Goal: Task Accomplishment & Management: Complete application form

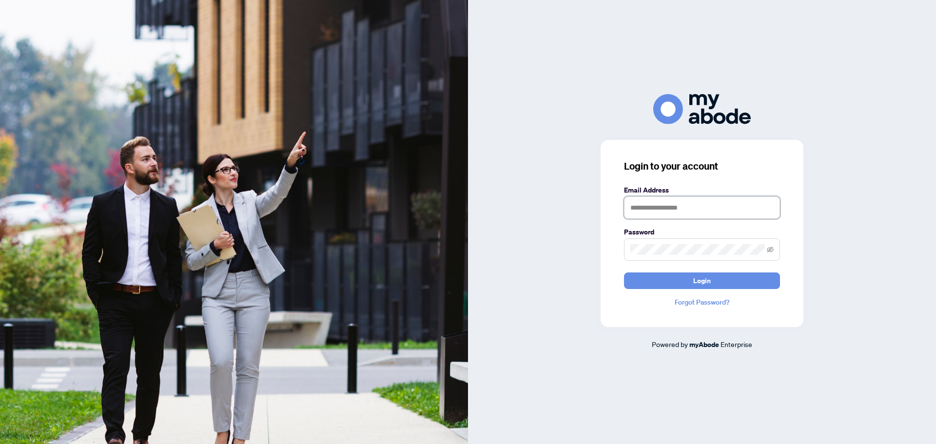
type input "**********"
click at [740, 281] on button "Login" at bounding box center [702, 281] width 156 height 17
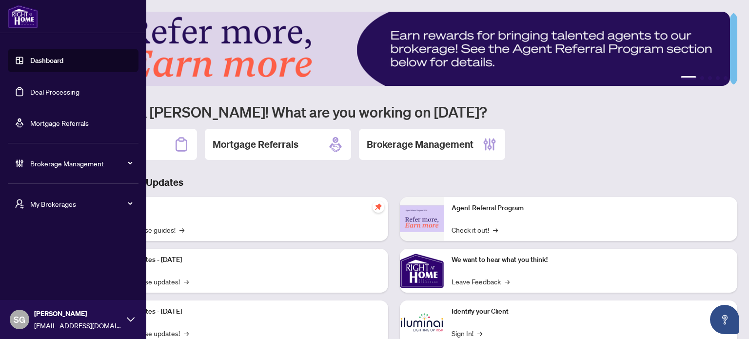
click at [27, 164] on div "Brokerage Management" at bounding box center [73, 163] width 131 height 23
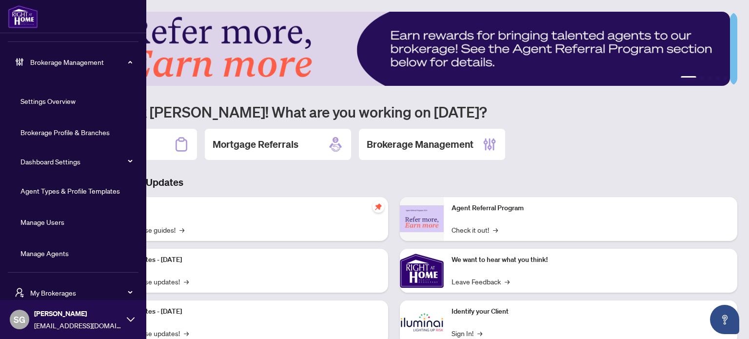
scroll to position [102, 0]
click at [66, 255] on link "Manage Agents" at bounding box center [44, 252] width 48 height 9
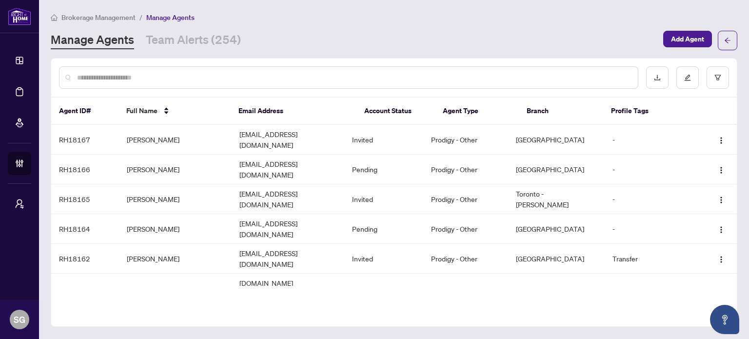
click at [217, 79] on input "text" at bounding box center [353, 77] width 553 height 11
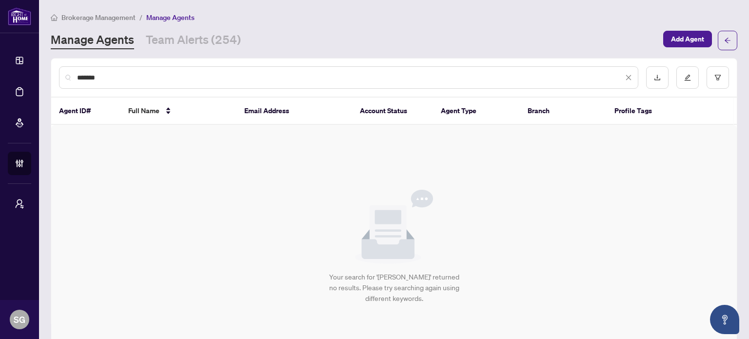
drag, startPoint x: 126, startPoint y: 79, endPoint x: 0, endPoint y: 48, distance: 129.9
click at [0, 50] on div "Dashboard Deal Processing Mortgage Referrals Brokerage Management My Brokerages…" at bounding box center [374, 169] width 749 height 339
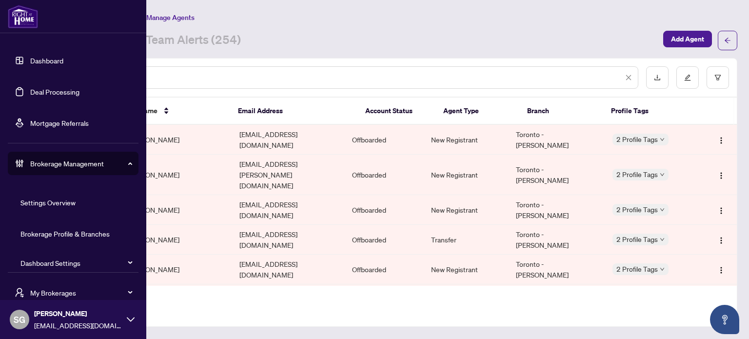
drag, startPoint x: 206, startPoint y: 81, endPoint x: 2, endPoint y: 60, distance: 205.0
click at [2, 60] on div "Dashboard Deal Processing Mortgage Referrals Brokerage Management Settings Over…" at bounding box center [374, 169] width 749 height 339
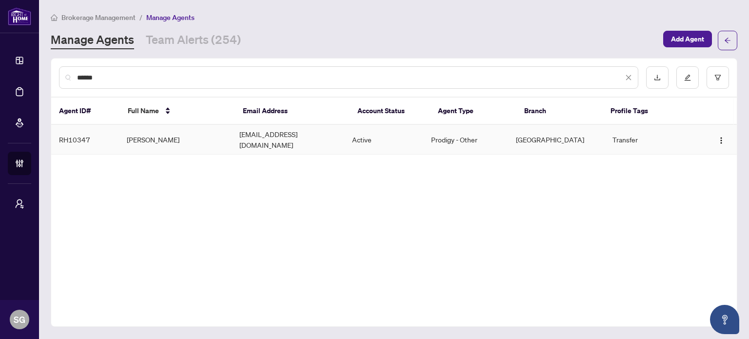
type input "******"
click at [181, 136] on td "Max Hansen" at bounding box center [175, 140] width 113 height 30
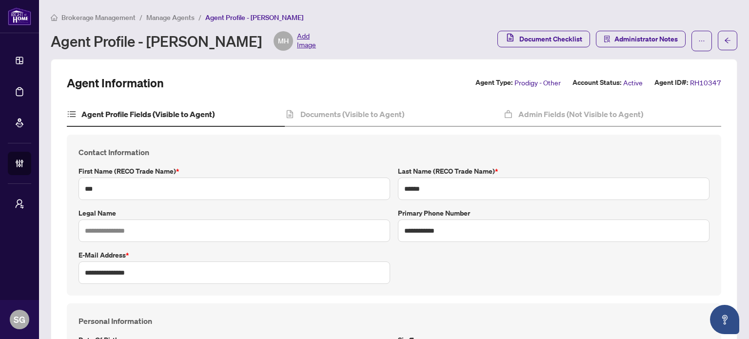
click at [175, 16] on span "Manage Agents" at bounding box center [170, 17] width 48 height 9
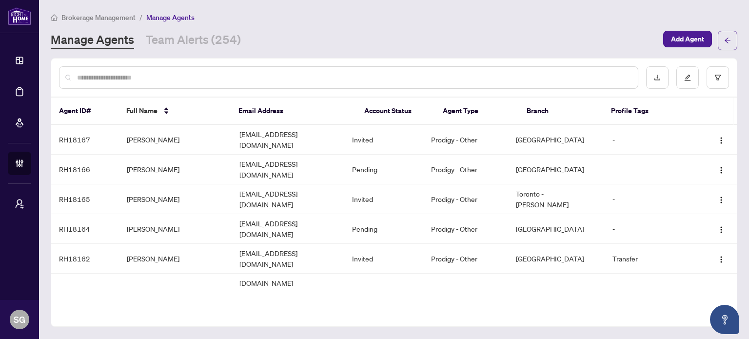
click at [183, 66] on div at bounding box center [348, 77] width 579 height 22
click at [168, 72] on input "text" at bounding box center [353, 77] width 553 height 11
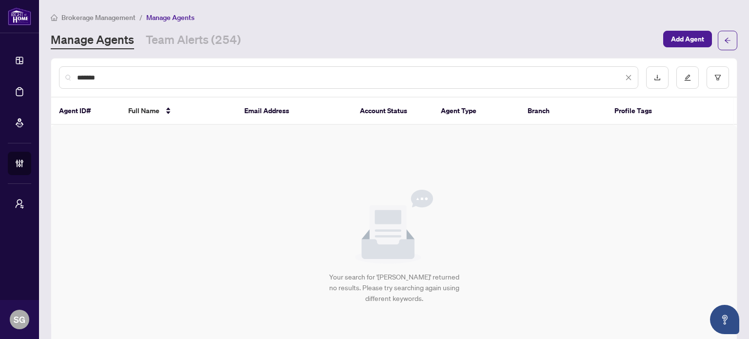
drag, startPoint x: 150, startPoint y: 78, endPoint x: 0, endPoint y: 80, distance: 150.2
click at [0, 80] on div "Dashboard Deal Processing Mortgage Referrals Brokerage Management My Brokerages…" at bounding box center [374, 169] width 749 height 339
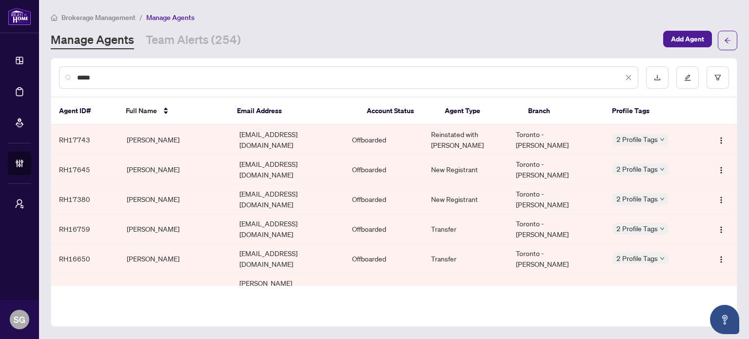
click at [78, 78] on input "*****" at bounding box center [350, 77] width 546 height 11
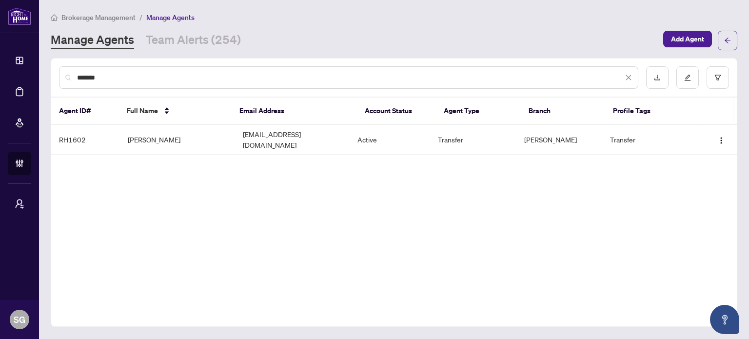
click at [304, 76] on input "*******" at bounding box center [350, 77] width 546 height 11
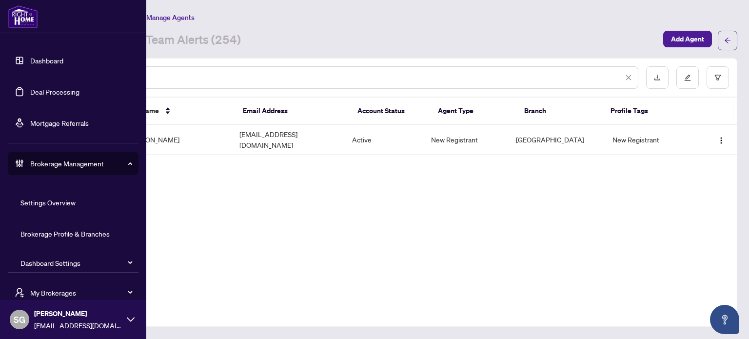
drag, startPoint x: 281, startPoint y: 73, endPoint x: 0, endPoint y: 61, distance: 280.7
click at [0, 62] on div "Dashboard Deal Processing Mortgage Referrals Brokerage Management Settings Over…" at bounding box center [374, 169] width 749 height 339
drag, startPoint x: 131, startPoint y: 76, endPoint x: 20, endPoint y: 73, distance: 111.7
click at [0, 58] on div "Dashboard Deal Processing Mortgage Referrals Brokerage Management Settings Over…" at bounding box center [374, 169] width 749 height 339
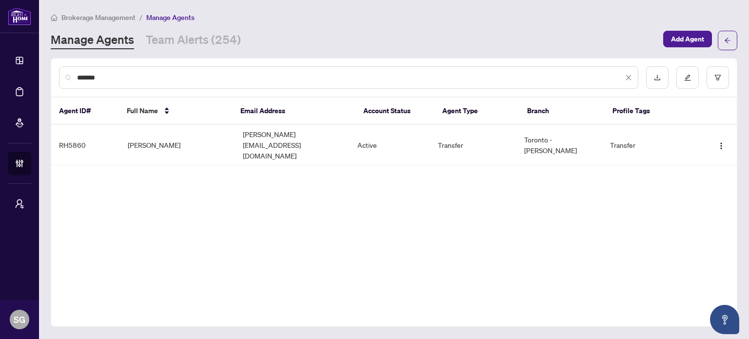
drag, startPoint x: 228, startPoint y: 75, endPoint x: 12, endPoint y: 66, distance: 216.2
click at [12, 66] on div "Dashboard Deal Processing Mortgage Referrals Brokerage Management My Brokerages…" at bounding box center [374, 169] width 749 height 339
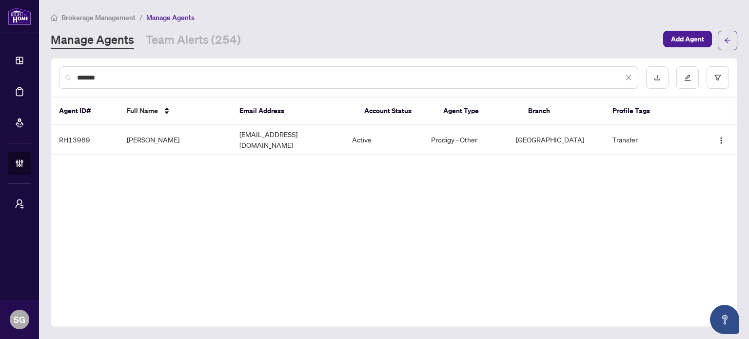
drag, startPoint x: 302, startPoint y: 81, endPoint x: 72, endPoint y: 50, distance: 232.8
click at [0, 47] on div "Dashboard Deal Processing Mortgage Referrals Brokerage Management My Brokerages…" at bounding box center [374, 169] width 749 height 339
drag, startPoint x: 269, startPoint y: 80, endPoint x: 2, endPoint y: 71, distance: 266.9
click at [0, 74] on div "Dashboard Deal Processing Mortgage Referrals Brokerage Management My Brokerages…" at bounding box center [374, 169] width 749 height 339
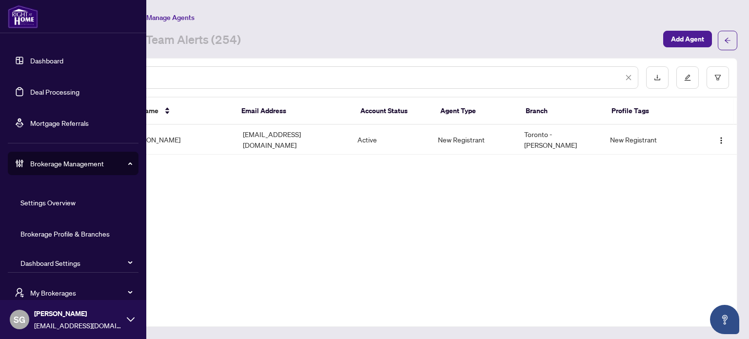
drag, startPoint x: 209, startPoint y: 76, endPoint x: 0, endPoint y: 60, distance: 209.8
click at [0, 67] on div "Dashboard Deal Processing Mortgage Referrals Brokerage Management Settings Over…" at bounding box center [374, 169] width 749 height 339
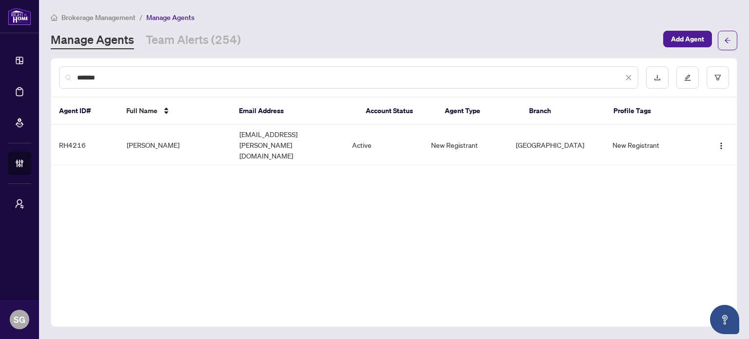
click at [250, 78] on input "*******" at bounding box center [350, 77] width 546 height 11
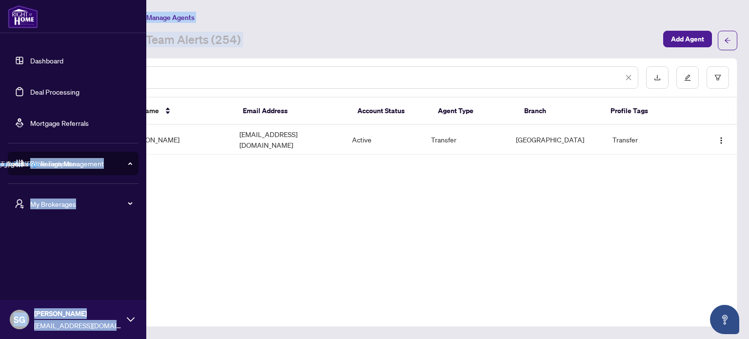
drag, startPoint x: 164, startPoint y: 86, endPoint x: 0, endPoint y: 78, distance: 164.1
click at [0, 78] on div "Dashboard Deal Processing Mortgage Referrals Brokerage Management Settings Over…" at bounding box center [374, 169] width 749 height 339
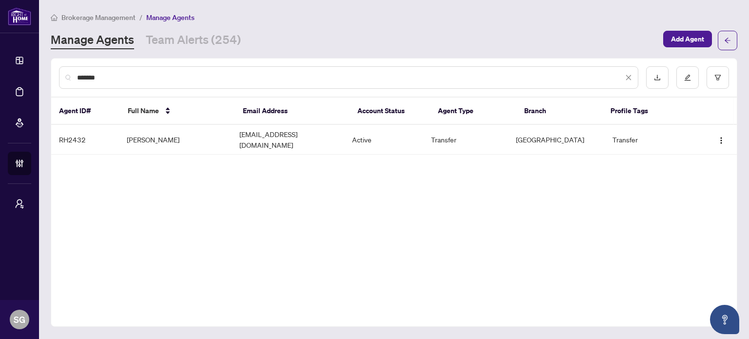
click at [133, 84] on div "*******" at bounding box center [348, 77] width 579 height 22
click at [128, 76] on input "*******" at bounding box center [350, 77] width 546 height 11
click at [191, 83] on div "*****" at bounding box center [348, 77] width 579 height 22
click at [353, 76] on input "*****" at bounding box center [350, 77] width 546 height 11
click at [369, 74] on input "*****" at bounding box center [350, 77] width 546 height 11
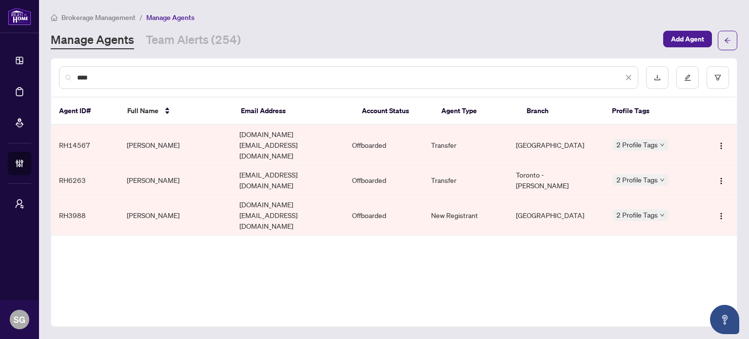
click at [213, 76] on input "****" at bounding box center [350, 77] width 546 height 11
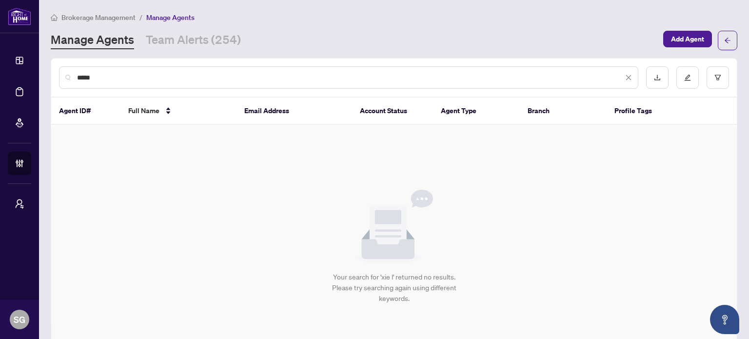
type input "*****"
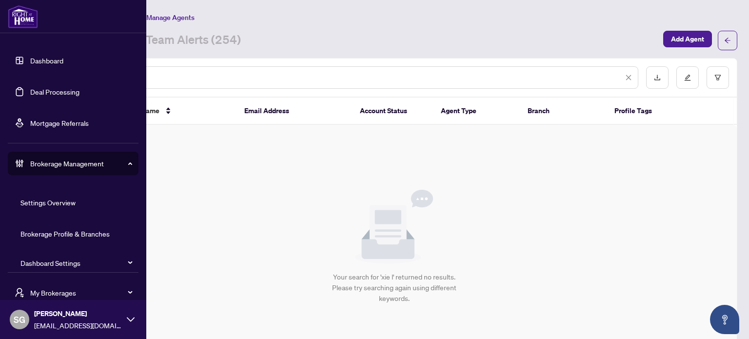
click at [40, 91] on link "Deal Processing" at bounding box center [54, 91] width 49 height 9
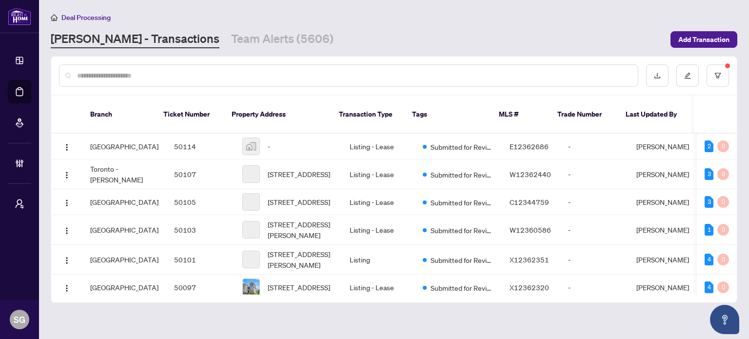
click at [232, 72] on input "text" at bounding box center [353, 75] width 553 height 11
click at [237, 75] on input "text" at bounding box center [353, 75] width 553 height 11
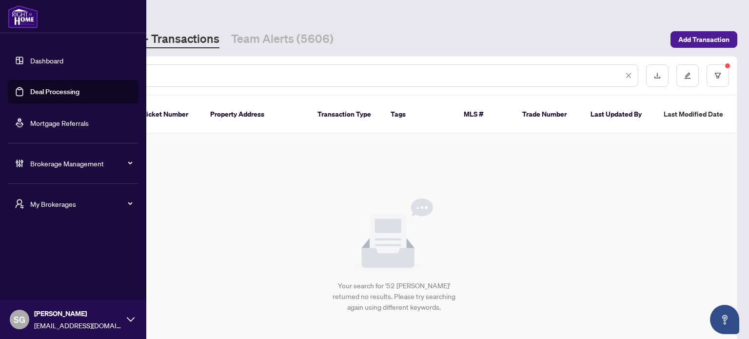
drag, startPoint x: 167, startPoint y: 69, endPoint x: 0, endPoint y: 63, distance: 166.9
click at [0, 63] on div "Dashboard Deal Processing Mortgage Referrals Brokerage Management My Brokerages…" at bounding box center [374, 169] width 749 height 339
type input "*******"
click at [60, 173] on div "Brokerage Management" at bounding box center [73, 163] width 131 height 23
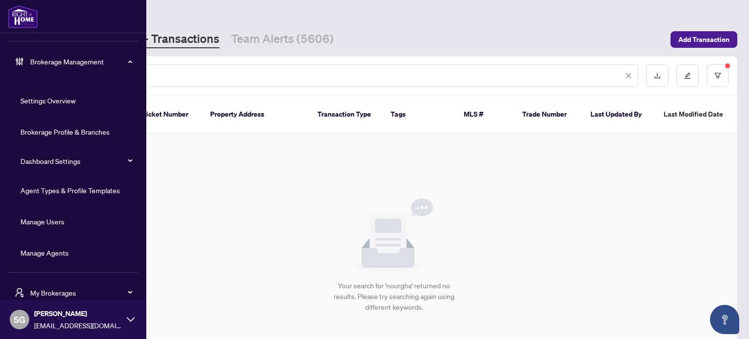
click at [53, 254] on link "Manage Agents" at bounding box center [44, 252] width 48 height 9
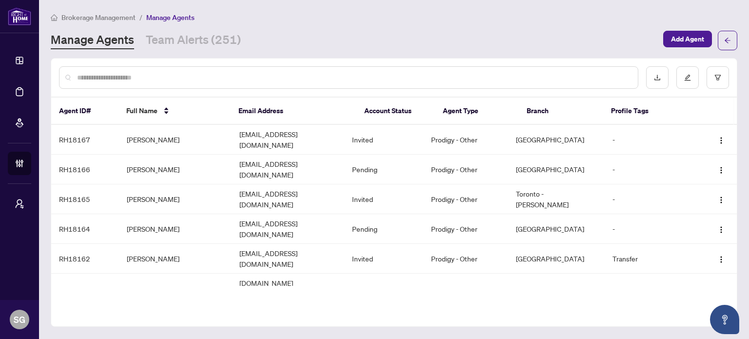
click at [307, 72] on input "text" at bounding box center [353, 77] width 553 height 11
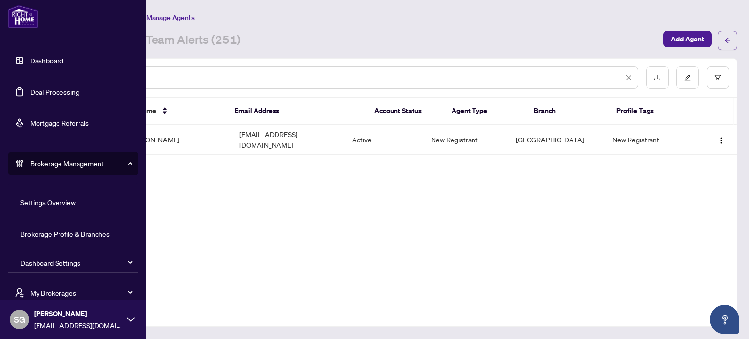
drag, startPoint x: 248, startPoint y: 74, endPoint x: 9, endPoint y: 87, distance: 239.3
click at [0, 71] on div "Dashboard Deal Processing Mortgage Referrals Brokerage Management Settings Over…" at bounding box center [374, 169] width 749 height 339
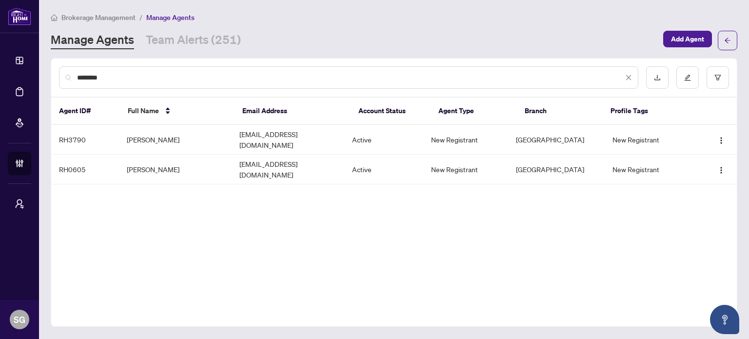
drag, startPoint x: 215, startPoint y: 73, endPoint x: 21, endPoint y: 76, distance: 193.6
click at [21, 76] on div "Dashboard Deal Processing Mortgage Referrals Brokerage Management My Brokerages…" at bounding box center [374, 169] width 749 height 339
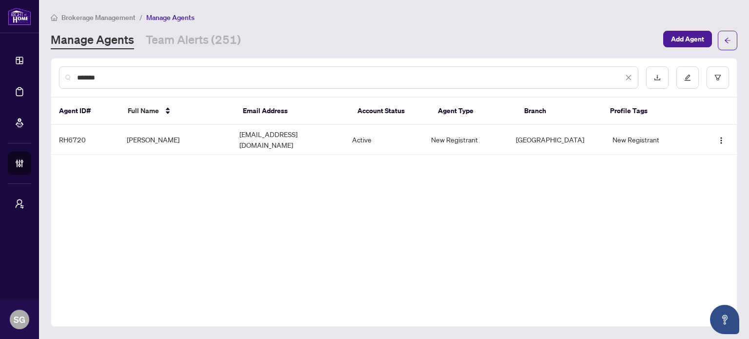
type input "*******"
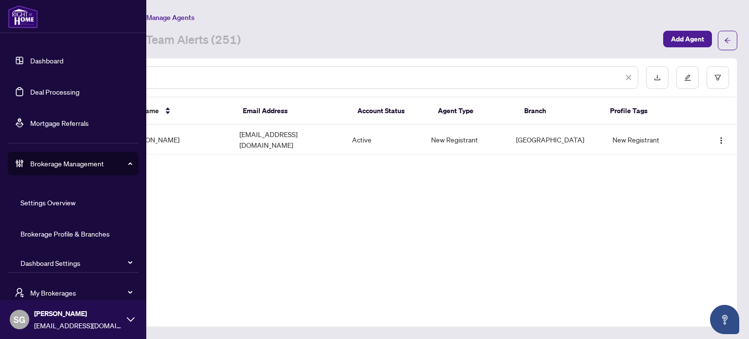
click at [37, 96] on link "Deal Processing" at bounding box center [54, 91] width 49 height 9
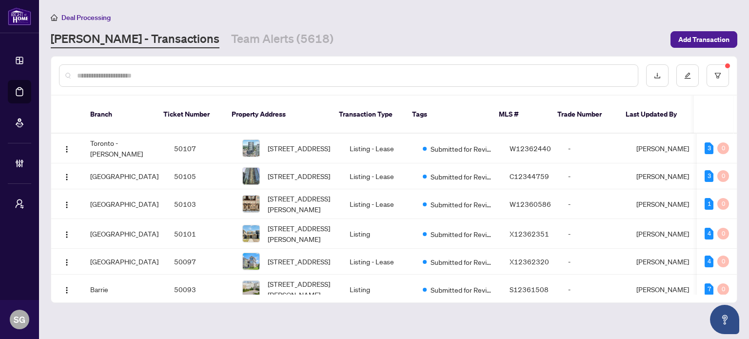
click at [195, 80] on div at bounding box center [348, 75] width 579 height 22
click at [206, 72] on input "text" at bounding box center [353, 75] width 553 height 11
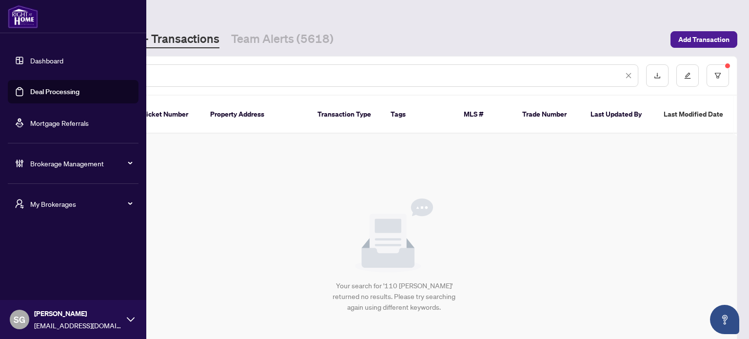
type input "*******"
click at [99, 170] on div "Brokerage Management" at bounding box center [73, 163] width 131 height 23
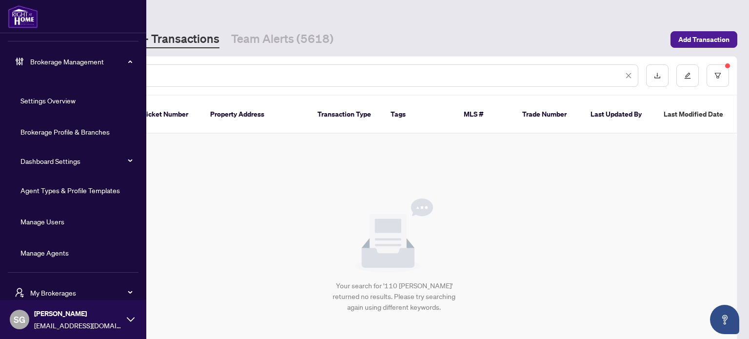
click at [52, 251] on link "Manage Agents" at bounding box center [44, 252] width 48 height 9
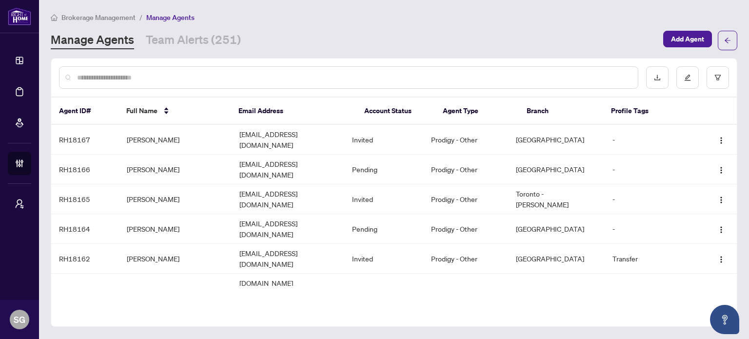
click at [291, 75] on input "text" at bounding box center [353, 77] width 553 height 11
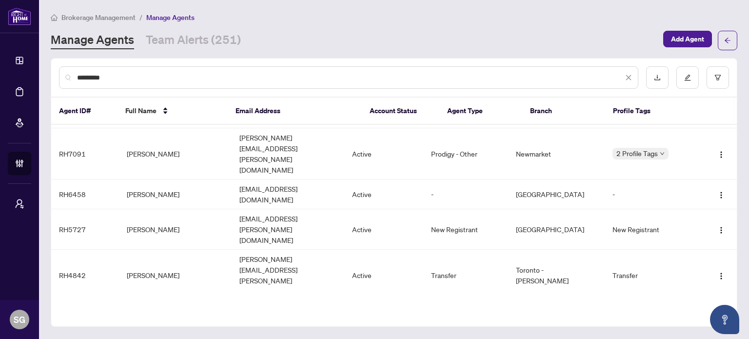
scroll to position [178, 0]
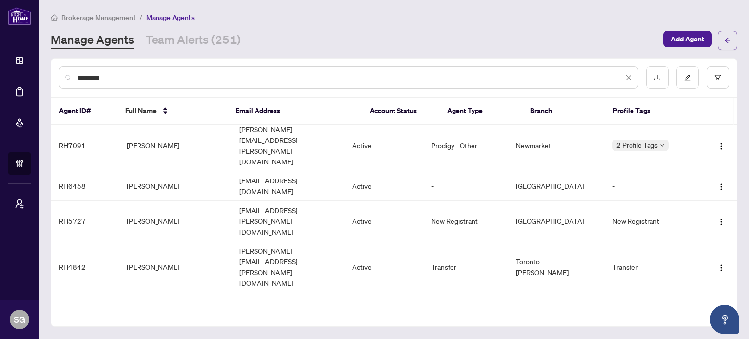
type input "*********"
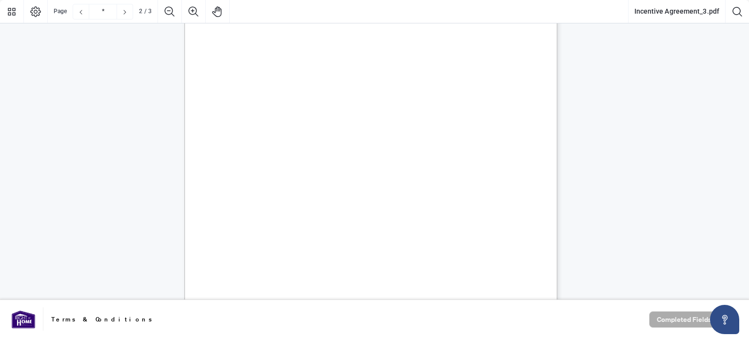
type input "*"
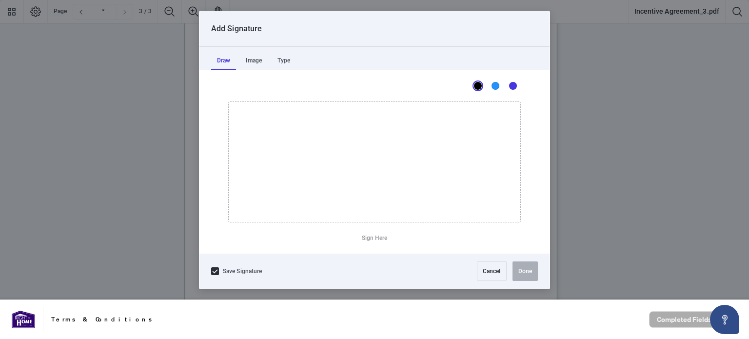
click at [393, 104] on div at bounding box center [374, 150] width 749 height 300
click at [290, 60] on div "Type" at bounding box center [284, 61] width 24 height 20
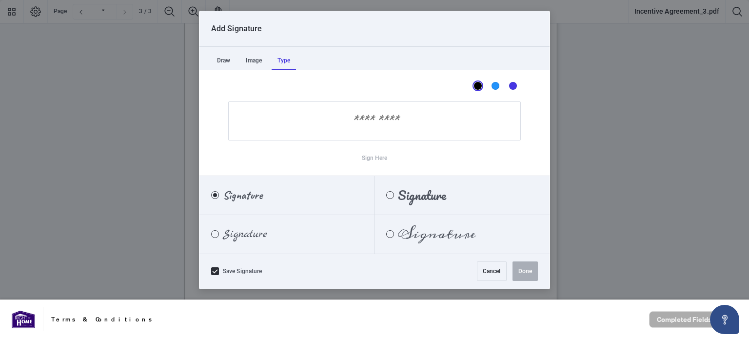
click at [386, 128] on input "Sign Here" at bounding box center [374, 120] width 293 height 39
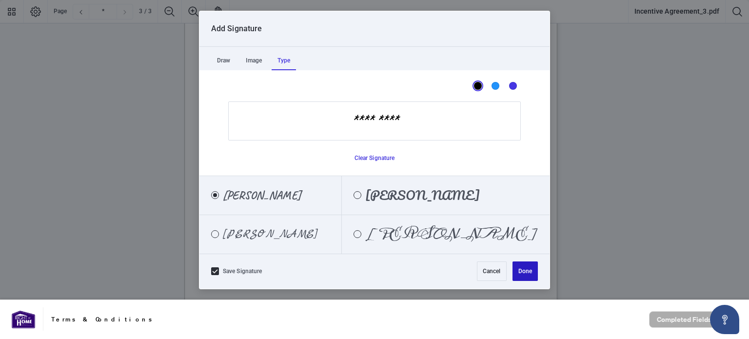
type input "*********"
click at [525, 272] on button "Done" at bounding box center [525, 271] width 25 height 20
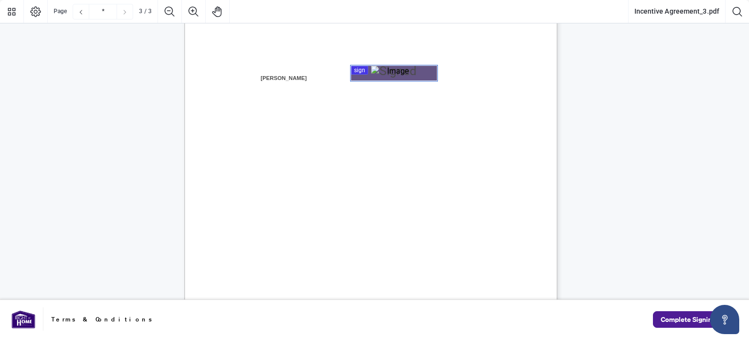
scroll to position [1215, 0]
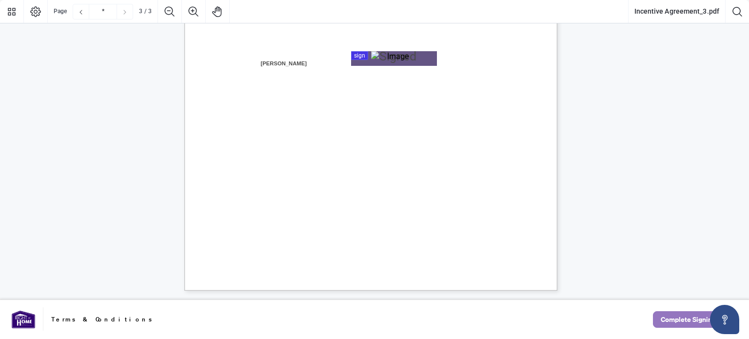
click at [694, 323] on span "Complete Signing" at bounding box center [688, 320] width 55 height 16
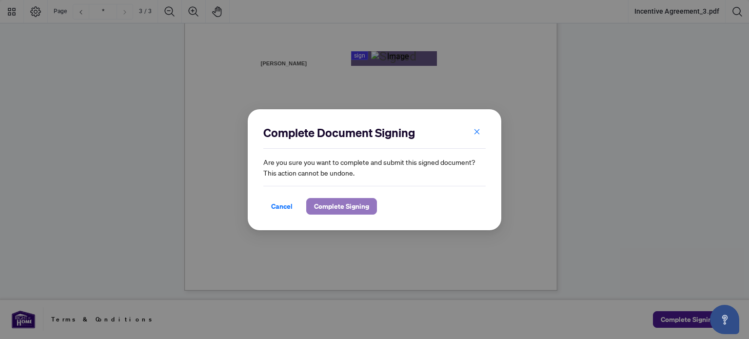
click at [359, 208] on span "Complete Signing" at bounding box center [341, 206] width 55 height 16
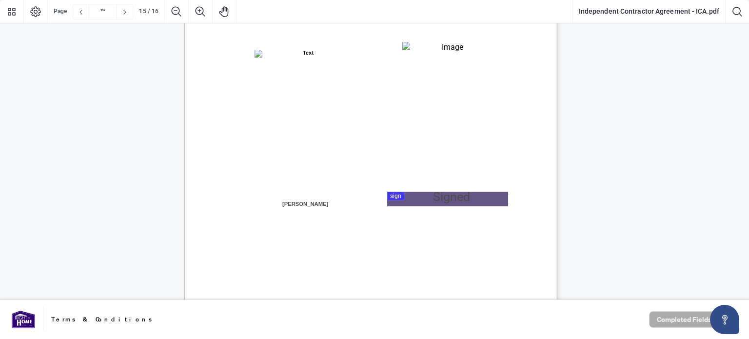
type input "**"
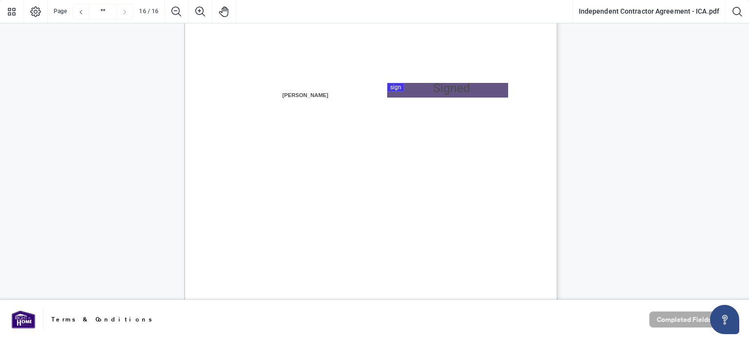
scroll to position [7651, 0]
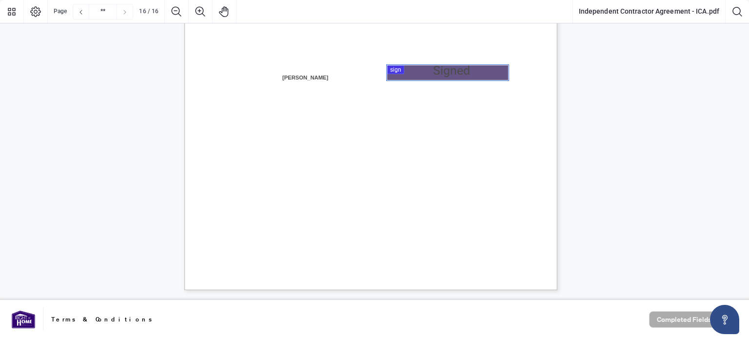
click at [479, 74] on div at bounding box center [374, 150] width 749 height 300
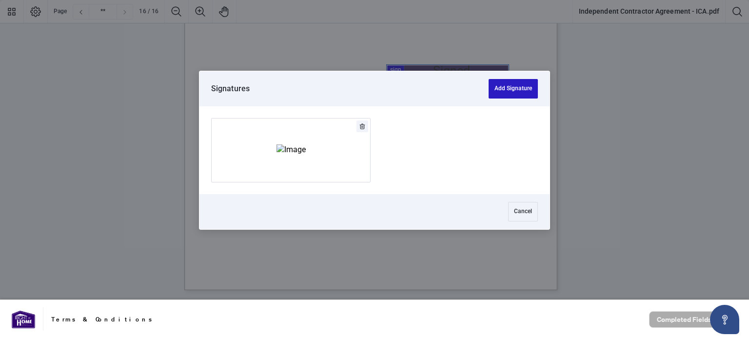
click at [511, 90] on button "Add Signature" at bounding box center [513, 89] width 49 height 20
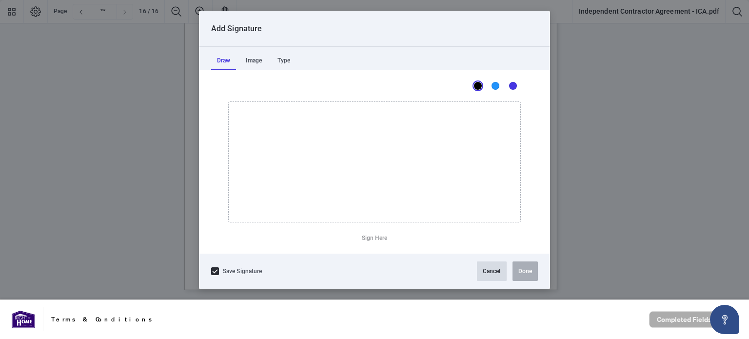
click at [489, 274] on button "Cancel" at bounding box center [492, 271] width 30 height 20
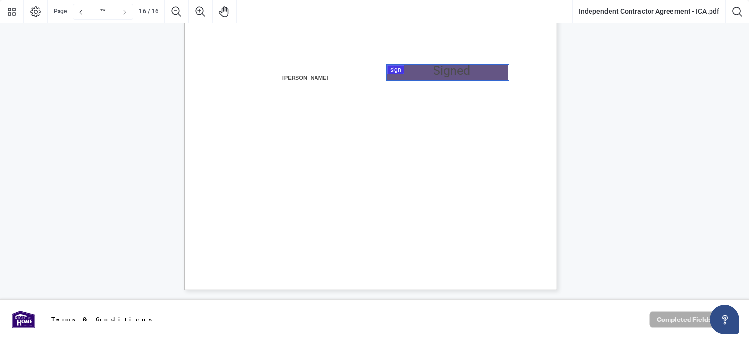
click at [426, 71] on div at bounding box center [374, 150] width 749 height 300
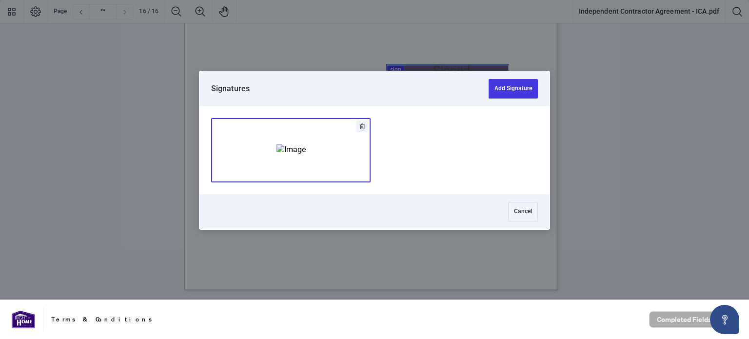
click at [279, 149] on img "Add Signature" at bounding box center [291, 149] width 29 height 11
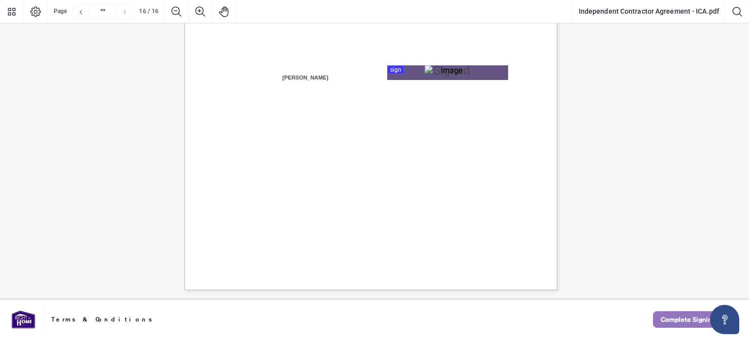
click at [672, 317] on span "Complete Signing" at bounding box center [688, 320] width 55 height 16
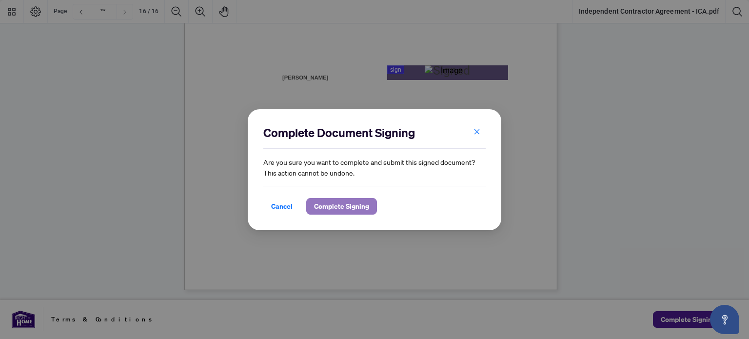
click at [334, 199] on span "Complete Signing" at bounding box center [341, 206] width 55 height 16
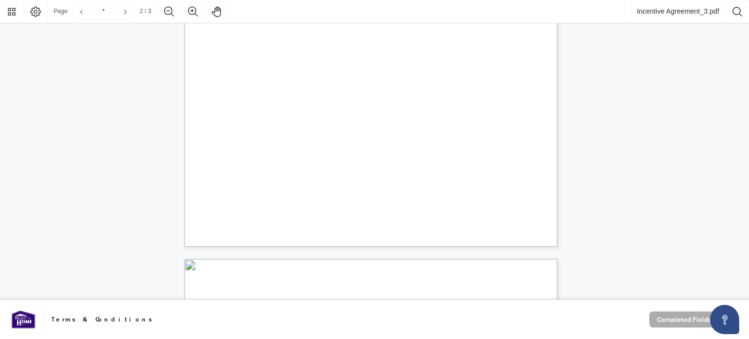
type input "*"
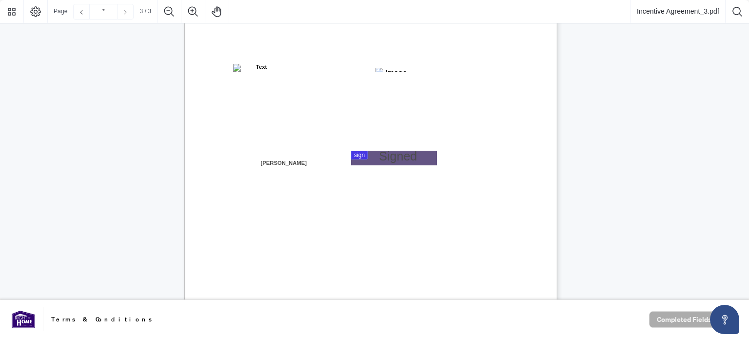
scroll to position [1122, 0]
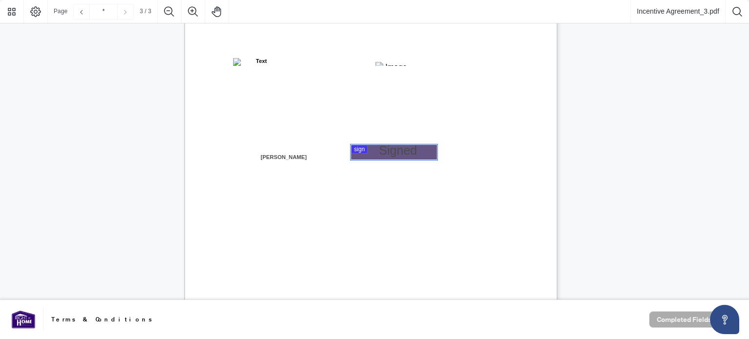
click at [382, 147] on div at bounding box center [374, 150] width 749 height 300
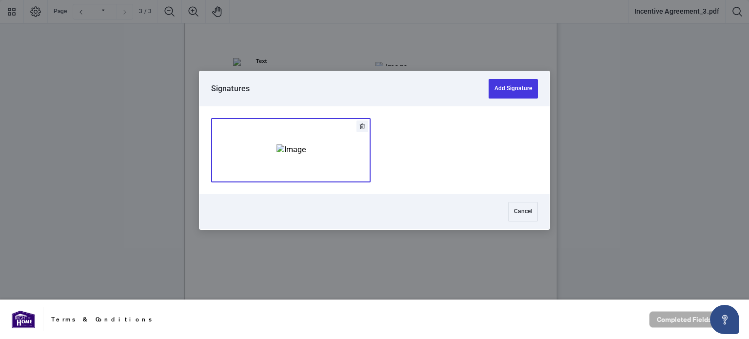
click at [306, 150] on img "Add Signature" at bounding box center [291, 149] width 29 height 11
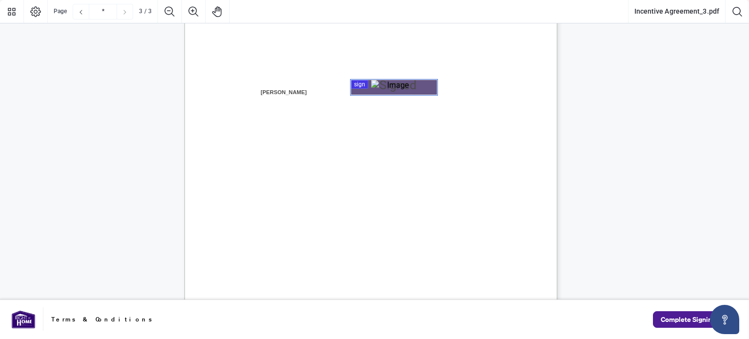
scroll to position [1215, 0]
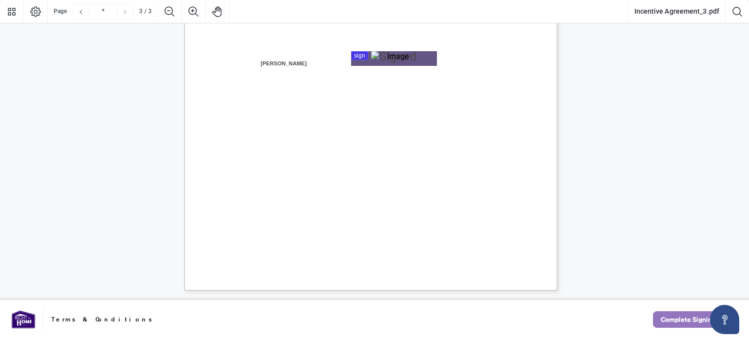
click at [682, 318] on span "Complete Signing" at bounding box center [688, 320] width 55 height 16
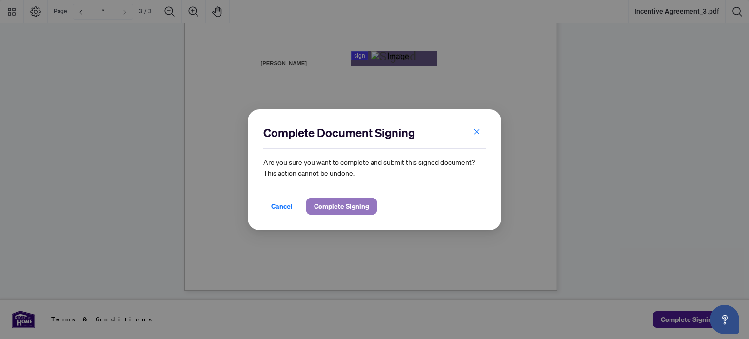
click at [330, 203] on span "Complete Signing" at bounding box center [341, 206] width 55 height 16
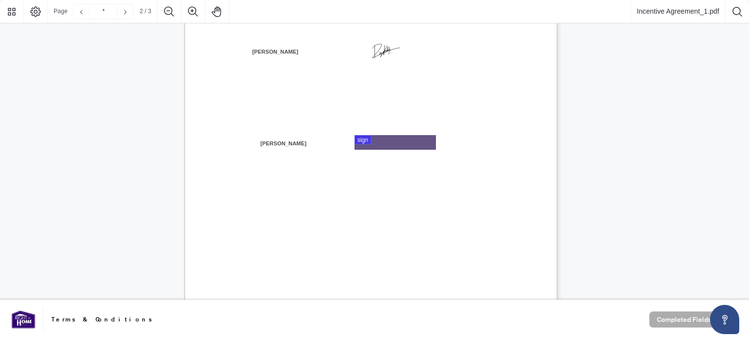
type input "*"
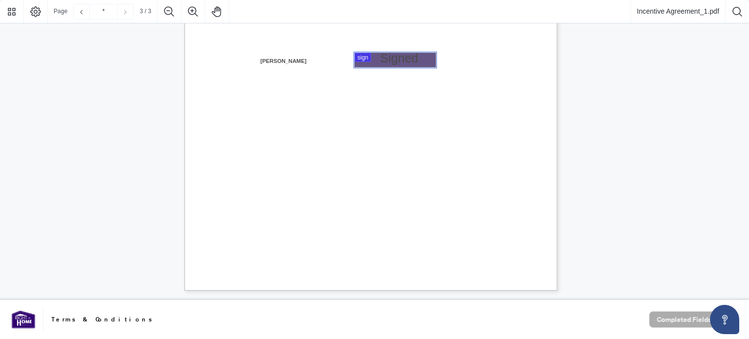
click at [410, 57] on div at bounding box center [374, 150] width 749 height 300
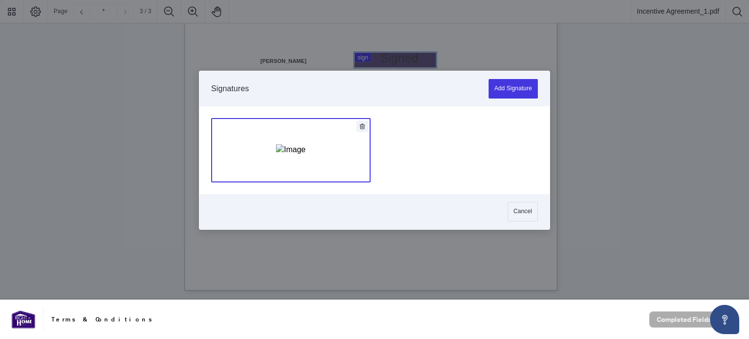
click at [305, 146] on img "Add Signature" at bounding box center [290, 149] width 29 height 11
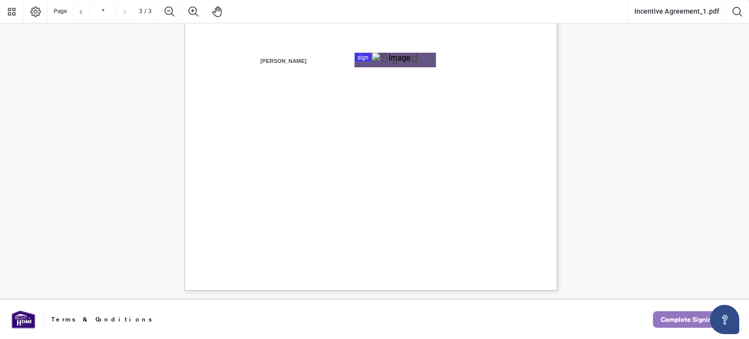
click at [666, 317] on span "Complete Signing" at bounding box center [688, 320] width 55 height 16
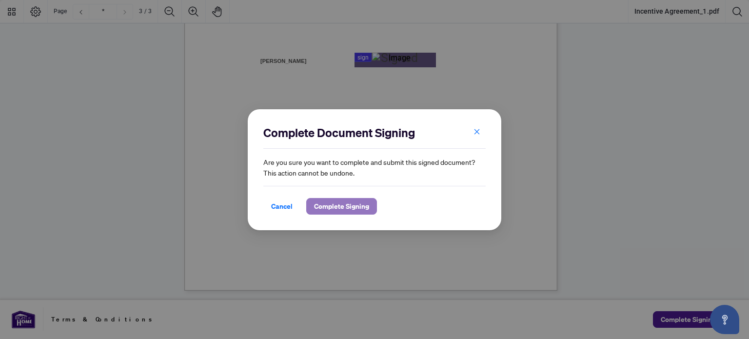
click at [346, 206] on span "Complete Signing" at bounding box center [341, 206] width 55 height 16
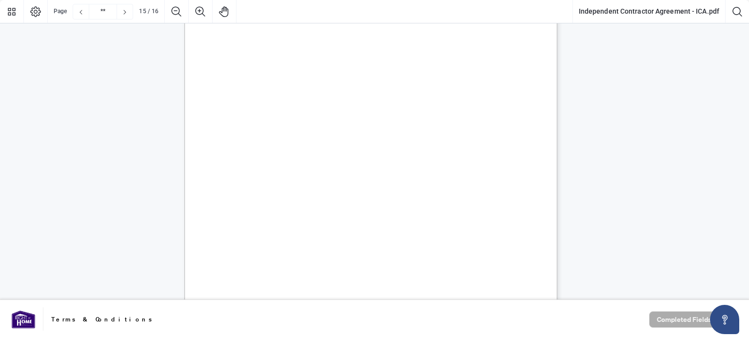
type input "**"
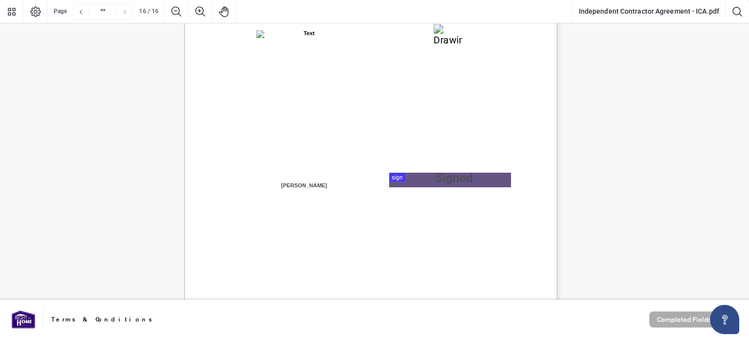
scroll to position [7651, 0]
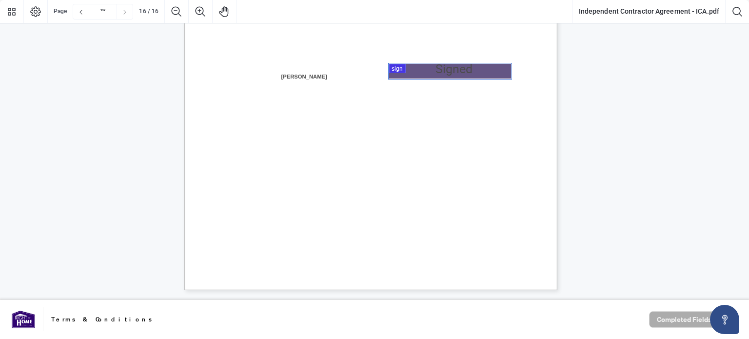
click at [423, 70] on div at bounding box center [374, 150] width 749 height 300
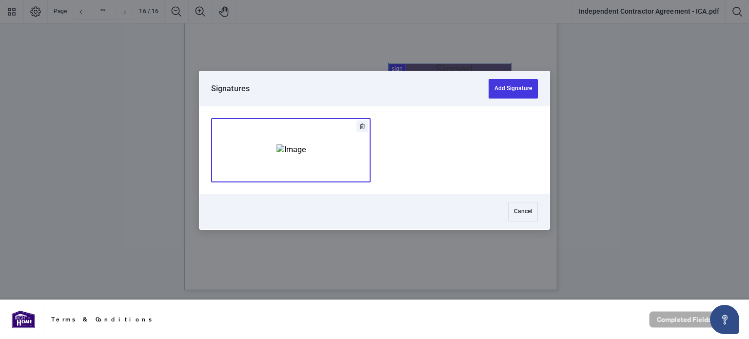
click at [306, 144] on img "Add Signature" at bounding box center [291, 149] width 29 height 11
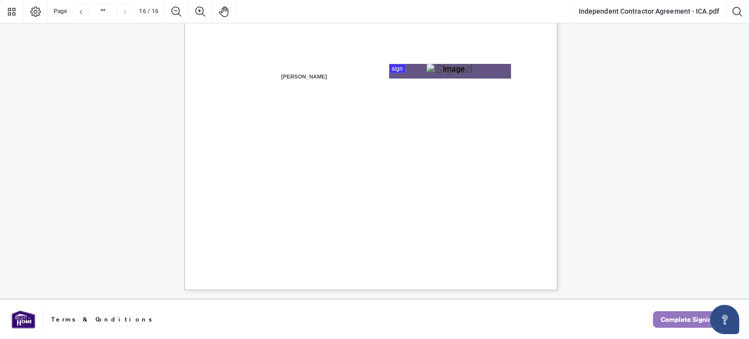
click at [694, 317] on span "Complete Signing" at bounding box center [688, 320] width 55 height 16
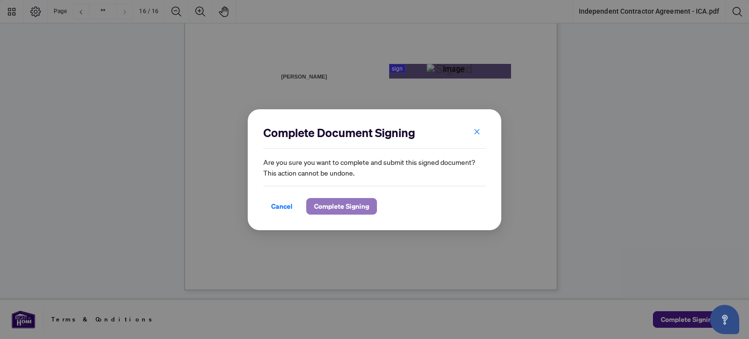
click at [343, 210] on span "Complete Signing" at bounding box center [341, 206] width 55 height 16
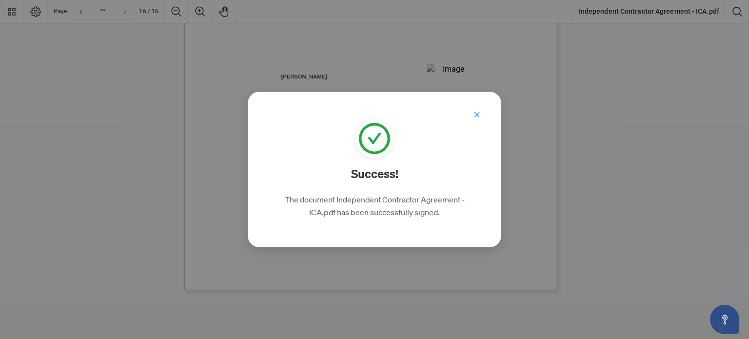
drag, startPoint x: 474, startPoint y: 115, endPoint x: 474, endPoint y: 100, distance: 14.1
click at [474, 115] on icon "close" at bounding box center [477, 114] width 7 height 7
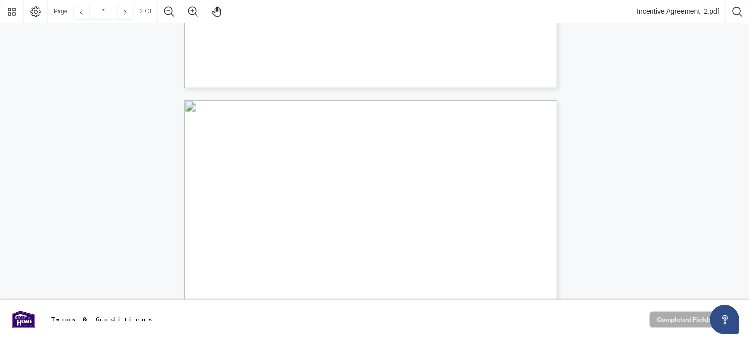
type input "*"
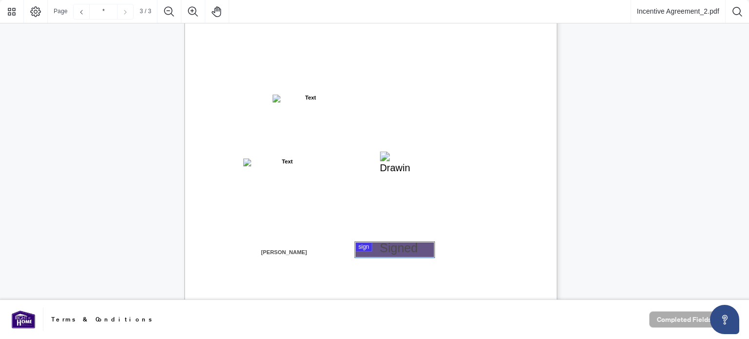
click at [380, 247] on div at bounding box center [374, 150] width 749 height 300
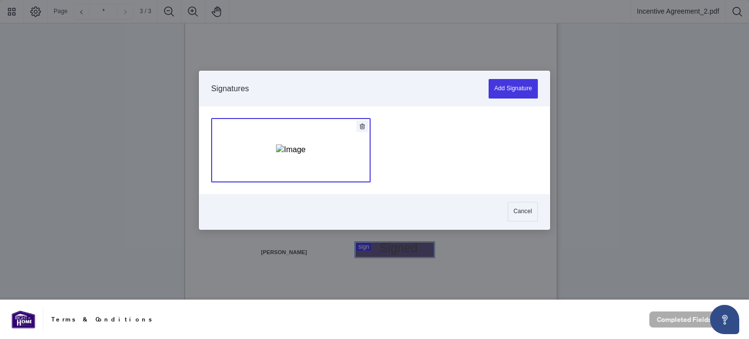
click at [305, 155] on img "Add Signature" at bounding box center [290, 149] width 29 height 11
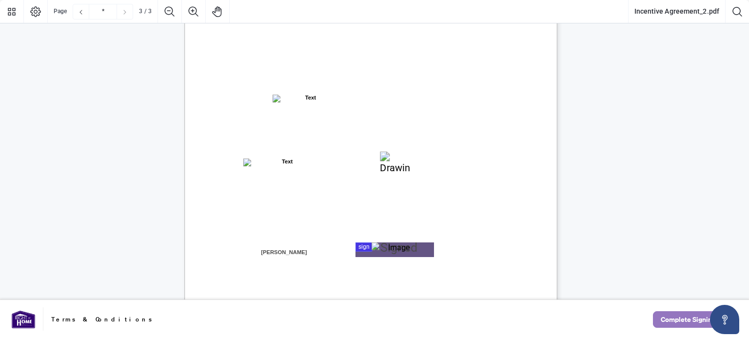
click at [690, 323] on span "Complete Signing" at bounding box center [688, 320] width 55 height 16
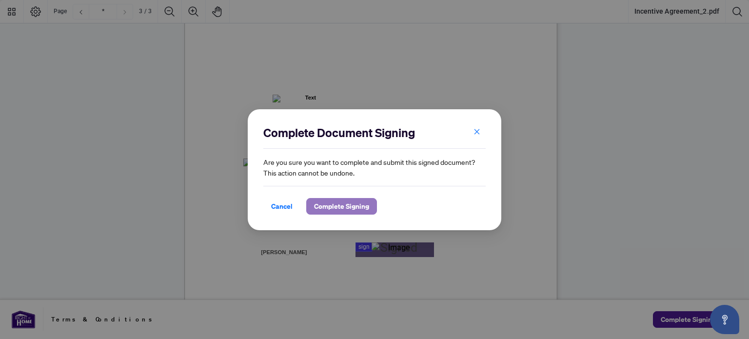
click at [364, 203] on span "Complete Signing" at bounding box center [341, 206] width 55 height 16
